Goal: Navigation & Orientation: Find specific page/section

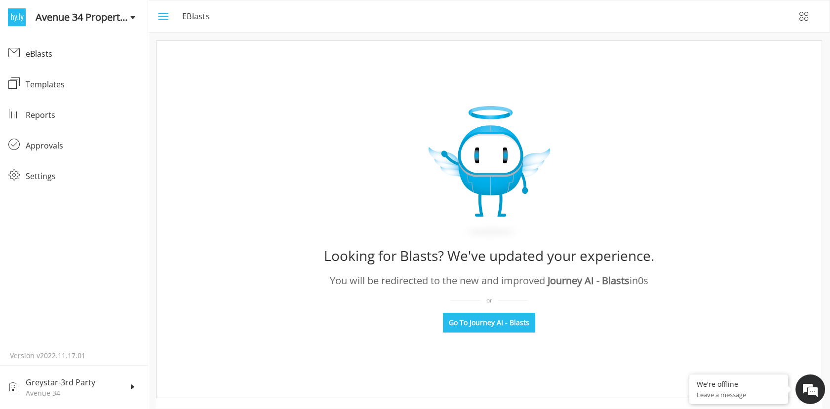
click at [162, 18] on icon "menu" at bounding box center [163, 16] width 12 height 12
click at [493, 318] on span "Go To Journey AI - Blasts" at bounding box center [489, 323] width 80 height 10
click at [163, 17] on icon "menu" at bounding box center [163, 16] width 12 height 12
click at [41, 54] on div "eBlasts" at bounding box center [83, 54] width 114 height 12
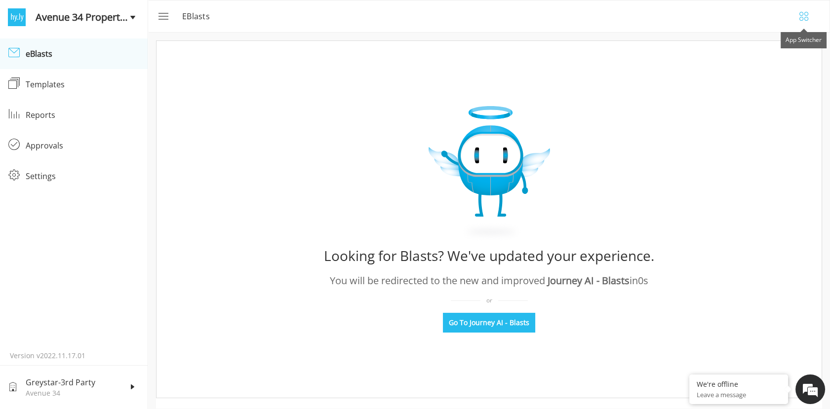
click at [805, 13] on icon "button" at bounding box center [804, 16] width 12 height 12
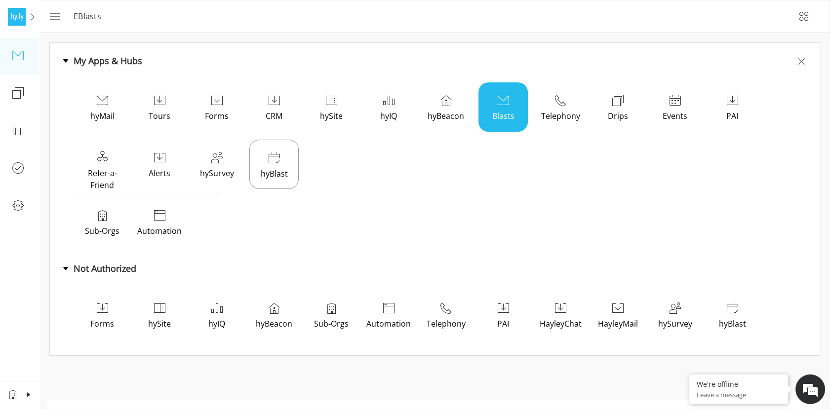
click at [487, 92] on div "Blasts" at bounding box center [502, 106] width 49 height 49
